Goal: Find contact information: Find contact information

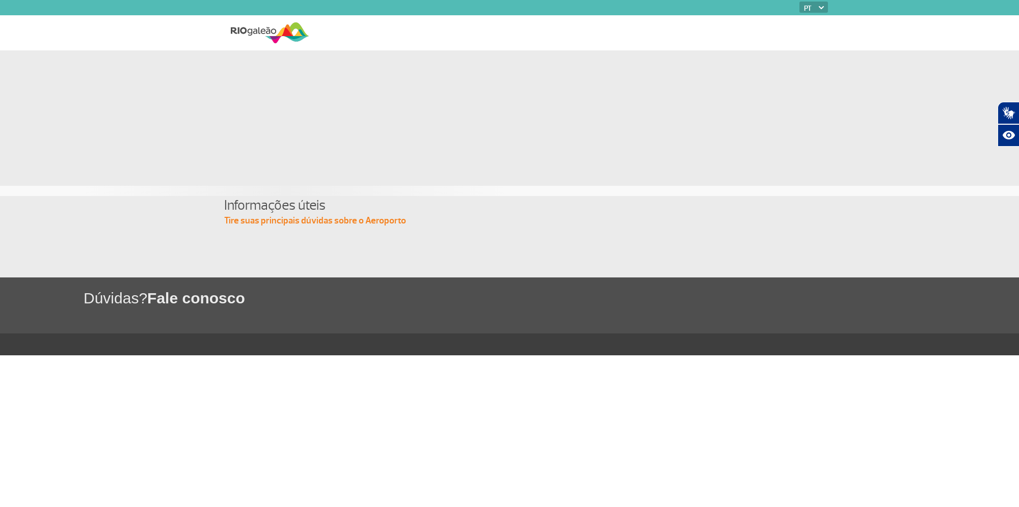
click at [254, 34] on img at bounding box center [270, 32] width 78 height 25
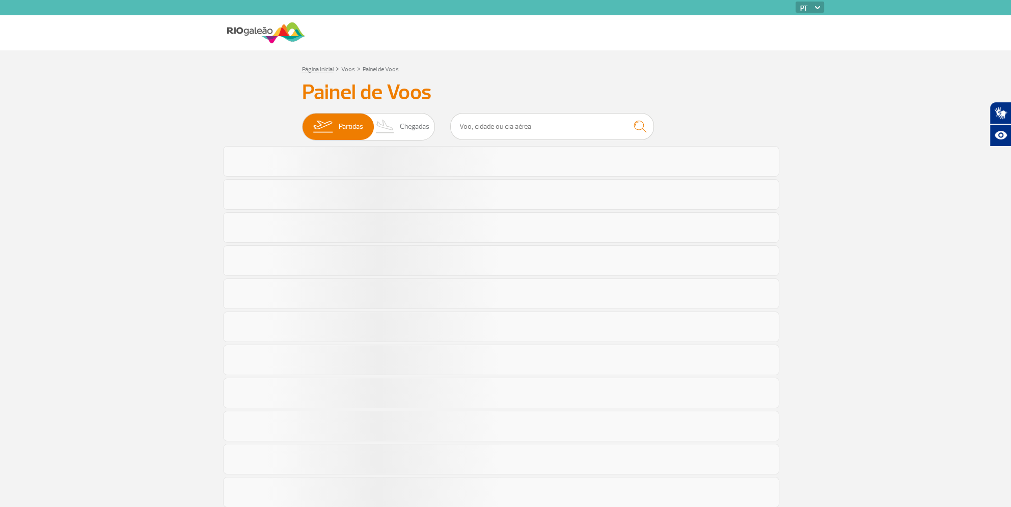
click at [312, 72] on link "Página Inicial" at bounding box center [318, 70] width 32 height 8
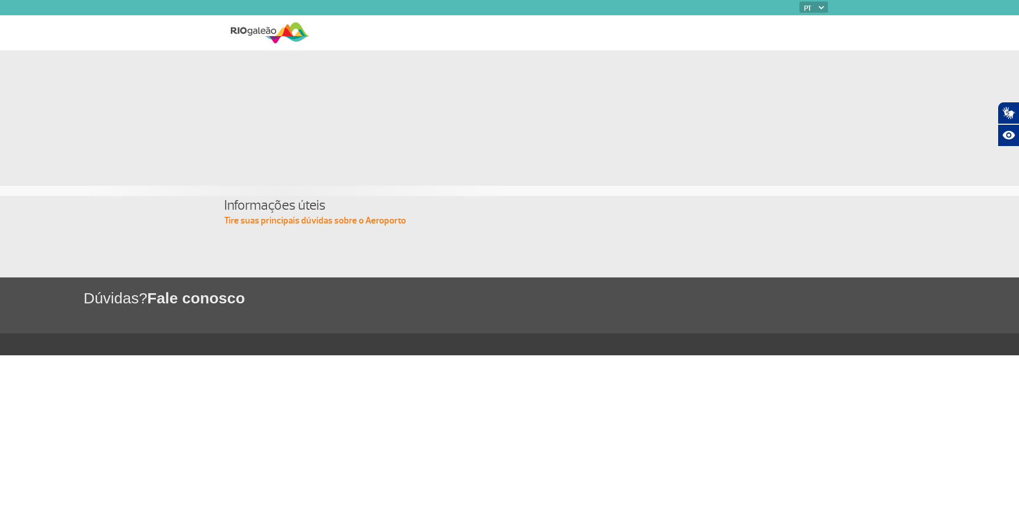
click at [225, 297] on span "Fale conosco" at bounding box center [196, 298] width 98 height 17
click at [155, 302] on span "Fale conosco" at bounding box center [196, 298] width 98 height 17
drag, startPoint x: 155, startPoint y: 302, endPoint x: 654, endPoint y: 461, distance: 523.5
click at [654, 461] on body "PT ENG ESP Informações úteis Tire suas principais dúvidas sobre o Aeroporto Dúv…" at bounding box center [509, 253] width 1019 height 507
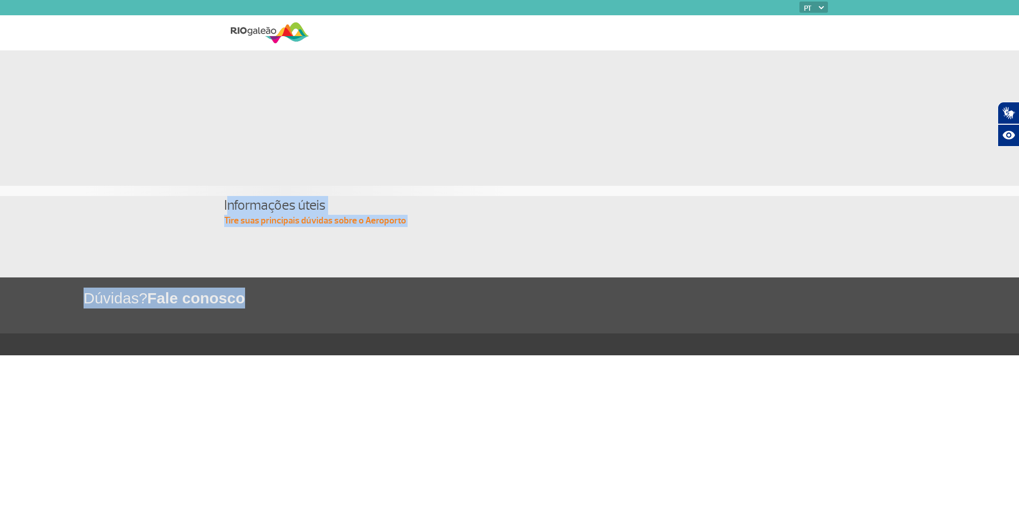
drag, startPoint x: 227, startPoint y: 206, endPoint x: 718, endPoint y: 448, distance: 547.1
click at [718, 448] on body "PT ENG ESP Informações úteis Tire suas principais dúvidas sobre o Aeroporto Dúv…" at bounding box center [509, 253] width 1019 height 507
click at [821, 6] on div "PT ENG ESP" at bounding box center [808, 8] width 40 height 13
select select "en"
click at [799, 2] on select "PT ENG ESP" at bounding box center [813, 7] width 29 height 11
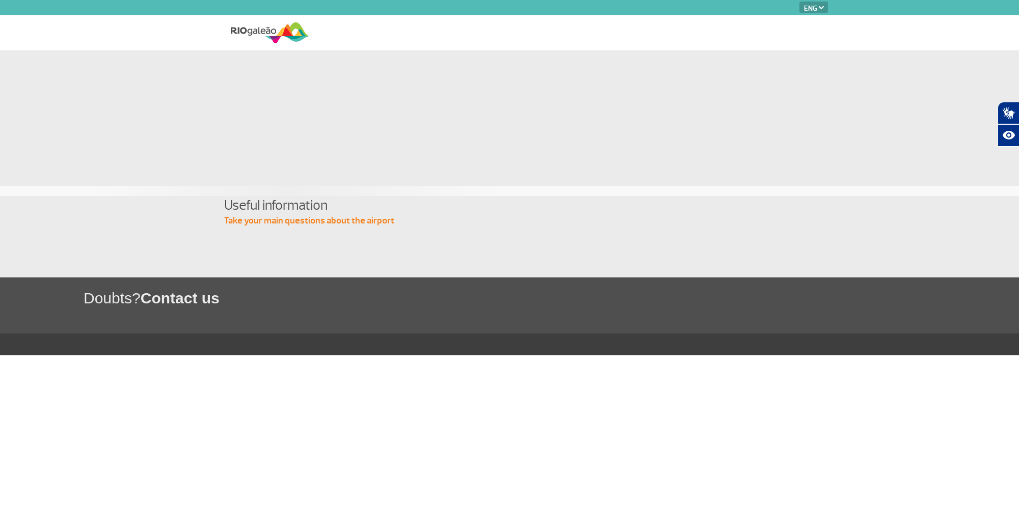
drag, startPoint x: 474, startPoint y: 272, endPoint x: 186, endPoint y: 308, distance: 290.1
click at [457, 275] on section "Useful information Take your main questions about the airport" at bounding box center [509, 237] width 1019 height 82
click at [823, 5] on select "PT ENG ESP" at bounding box center [813, 7] width 29 height 11
select select "es"
click at [799, 2] on select "PT ENG ESP" at bounding box center [813, 7] width 29 height 11
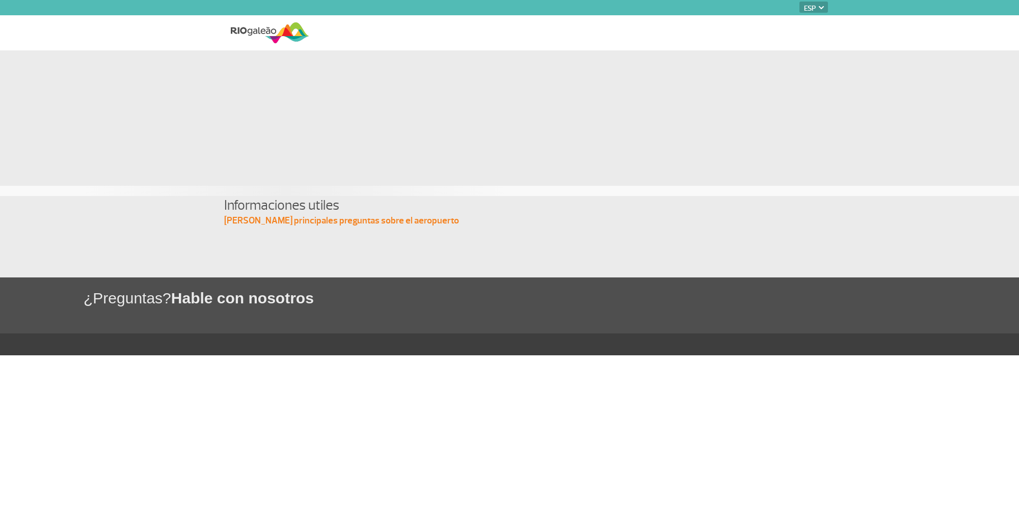
select select "es"
click at [822, 7] on img at bounding box center [821, 7] width 5 height 3
click at [257, 27] on img at bounding box center [270, 32] width 78 height 25
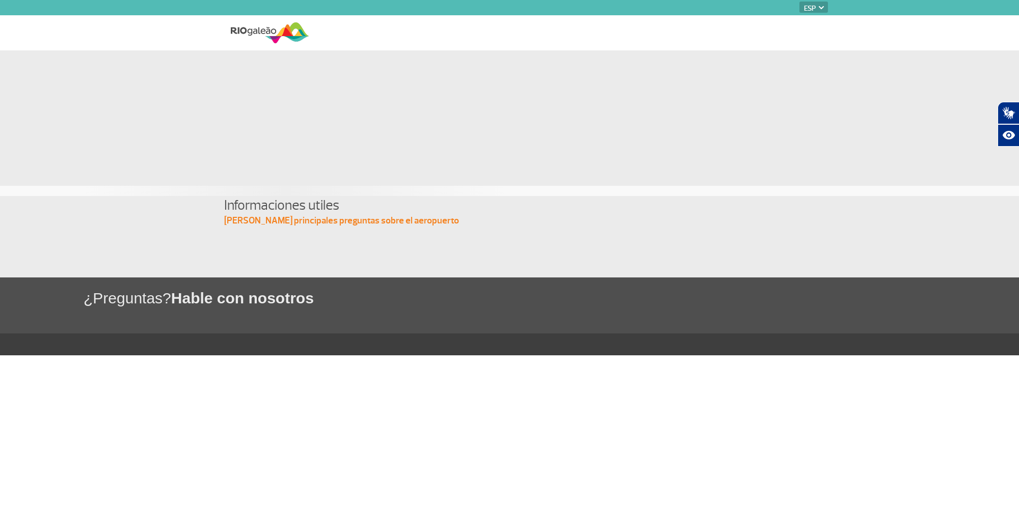
click at [258, 27] on img at bounding box center [270, 32] width 78 height 25
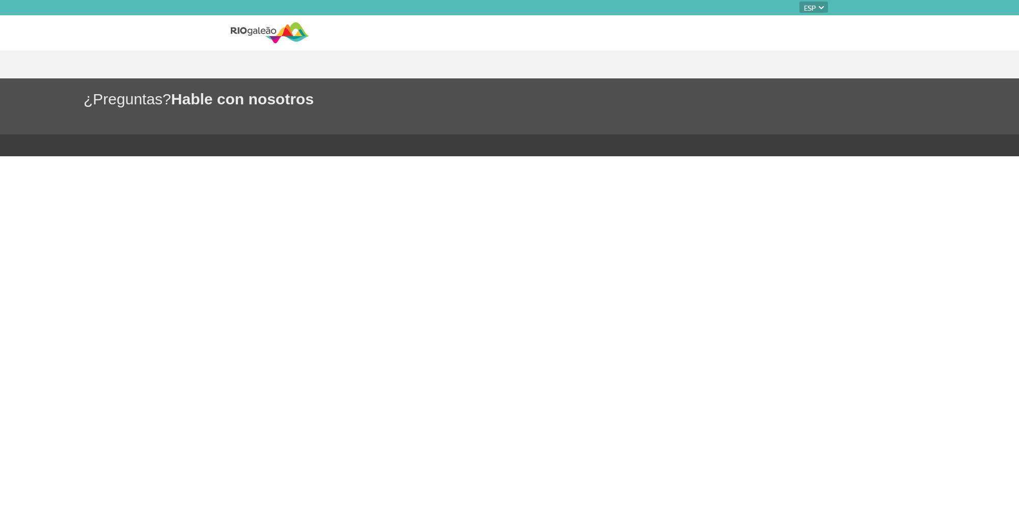
select select "es"
